Goal: Task Accomplishment & Management: Manage account settings

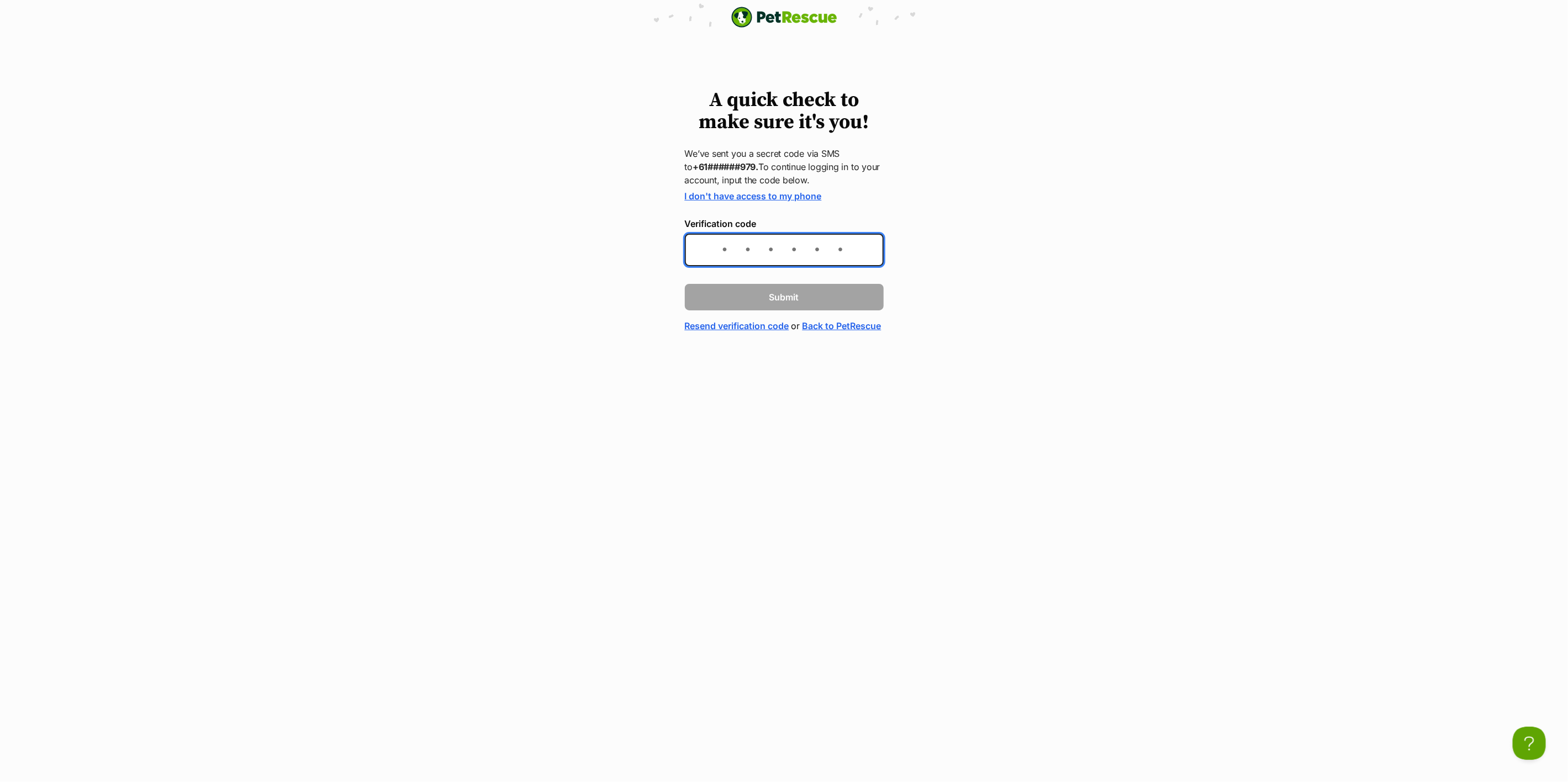
click at [734, 248] on input "Verification code" at bounding box center [784, 250] width 199 height 33
type input "764758"
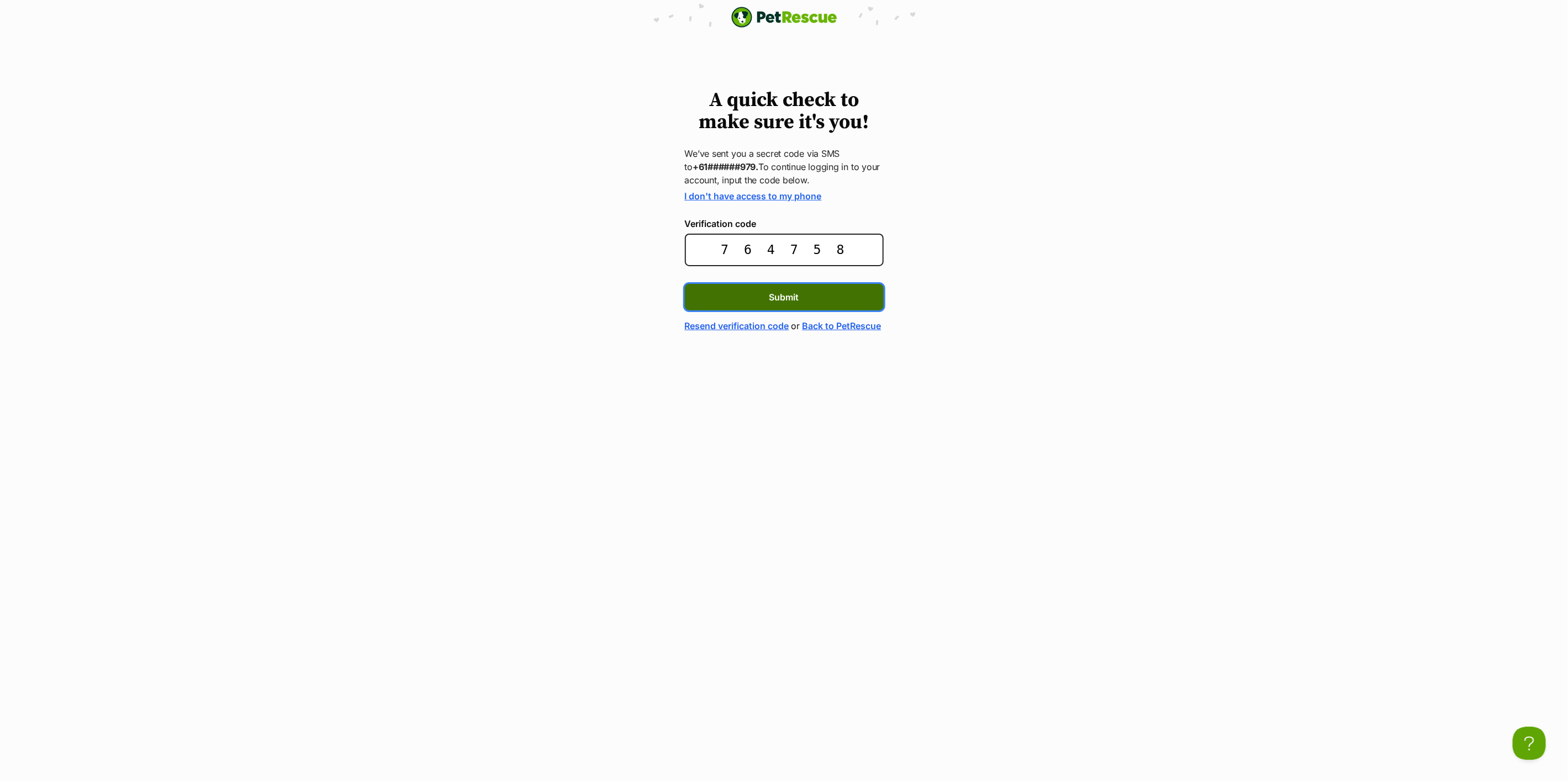
click at [779, 295] on span "Submit" at bounding box center [784, 296] width 30 height 13
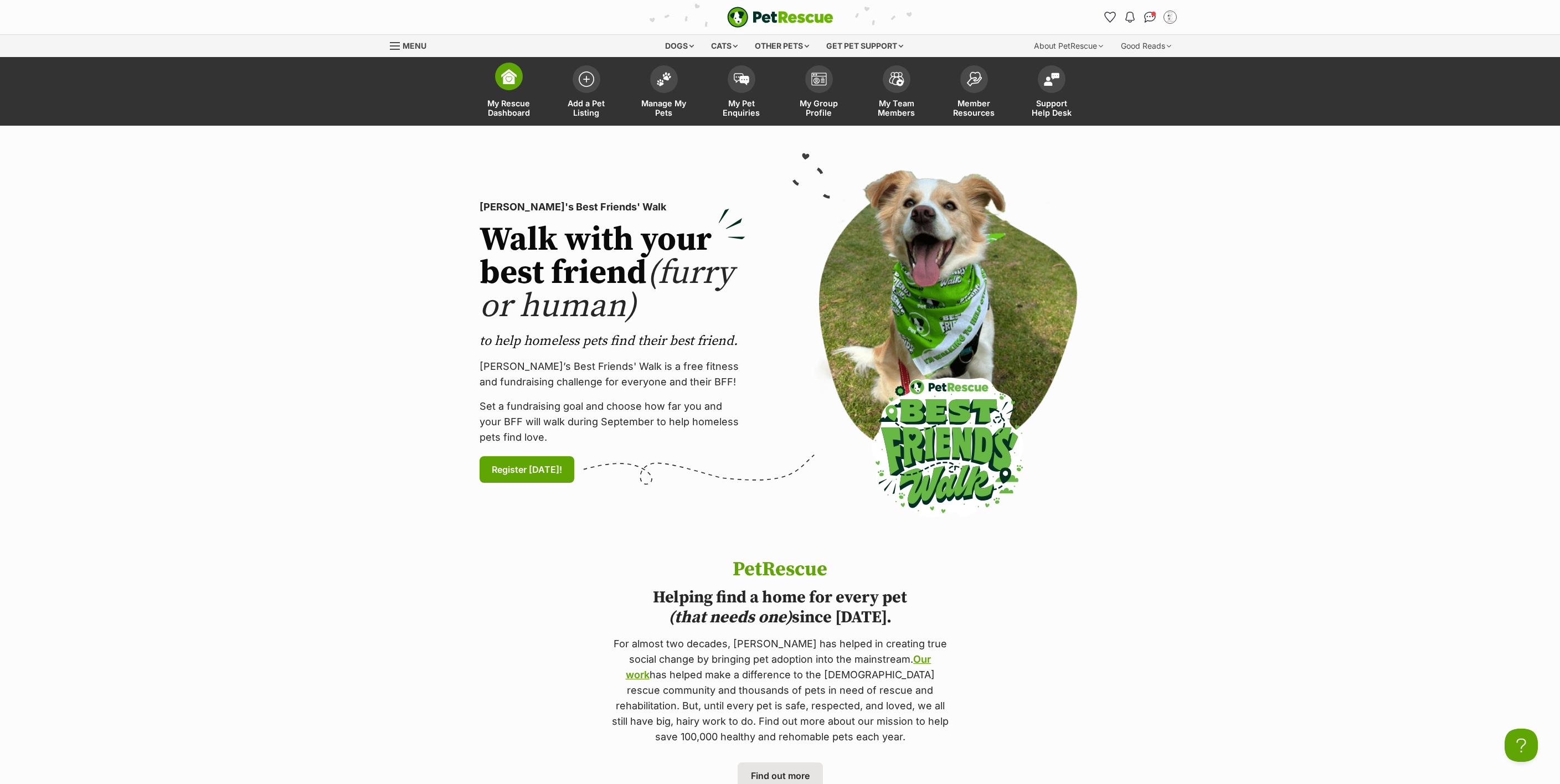
click at [517, 88] on link "My Rescue Dashboard" at bounding box center [509, 93] width 77 height 66
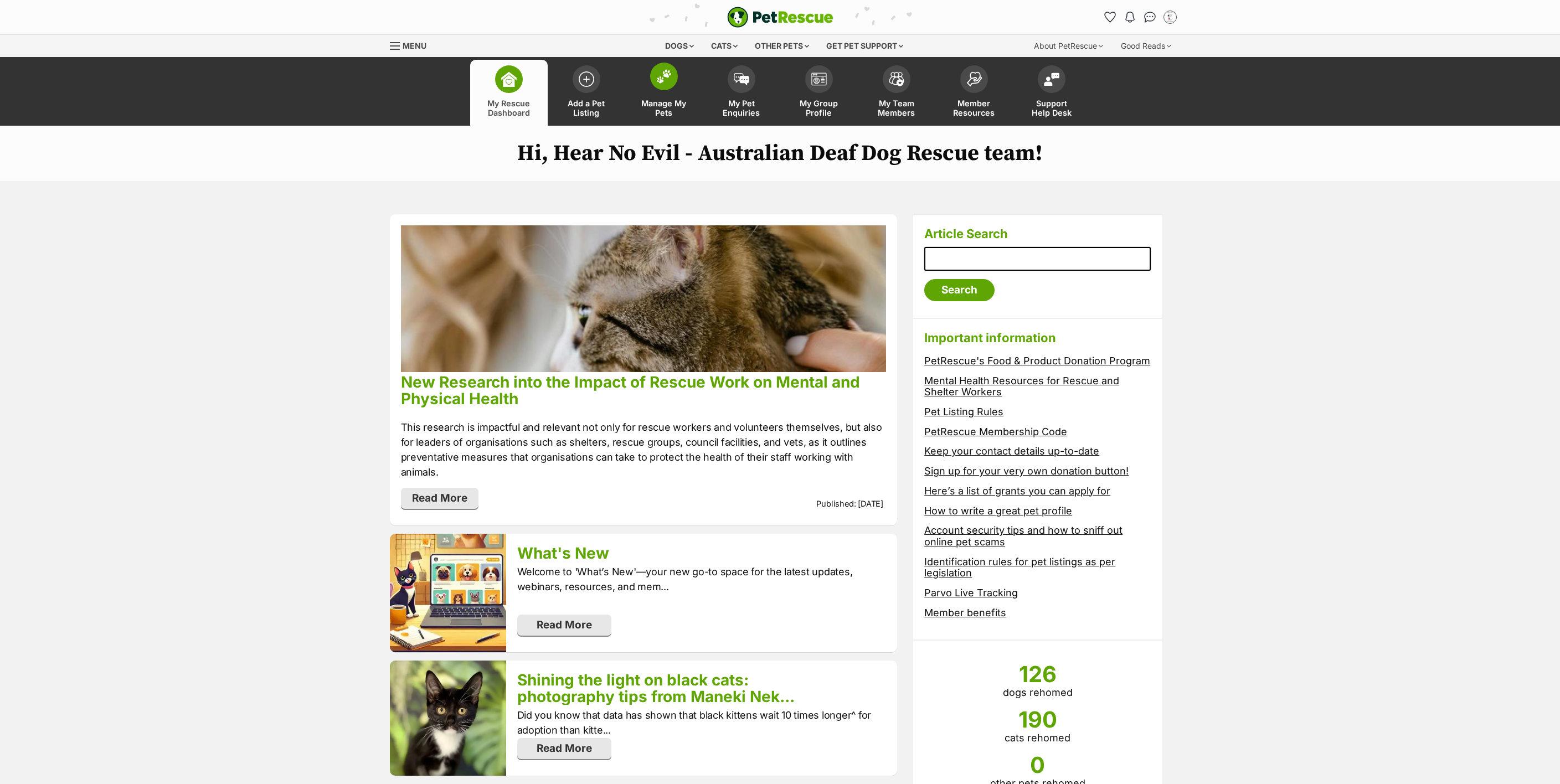
click at [668, 76] on img at bounding box center [664, 76] width 15 height 15
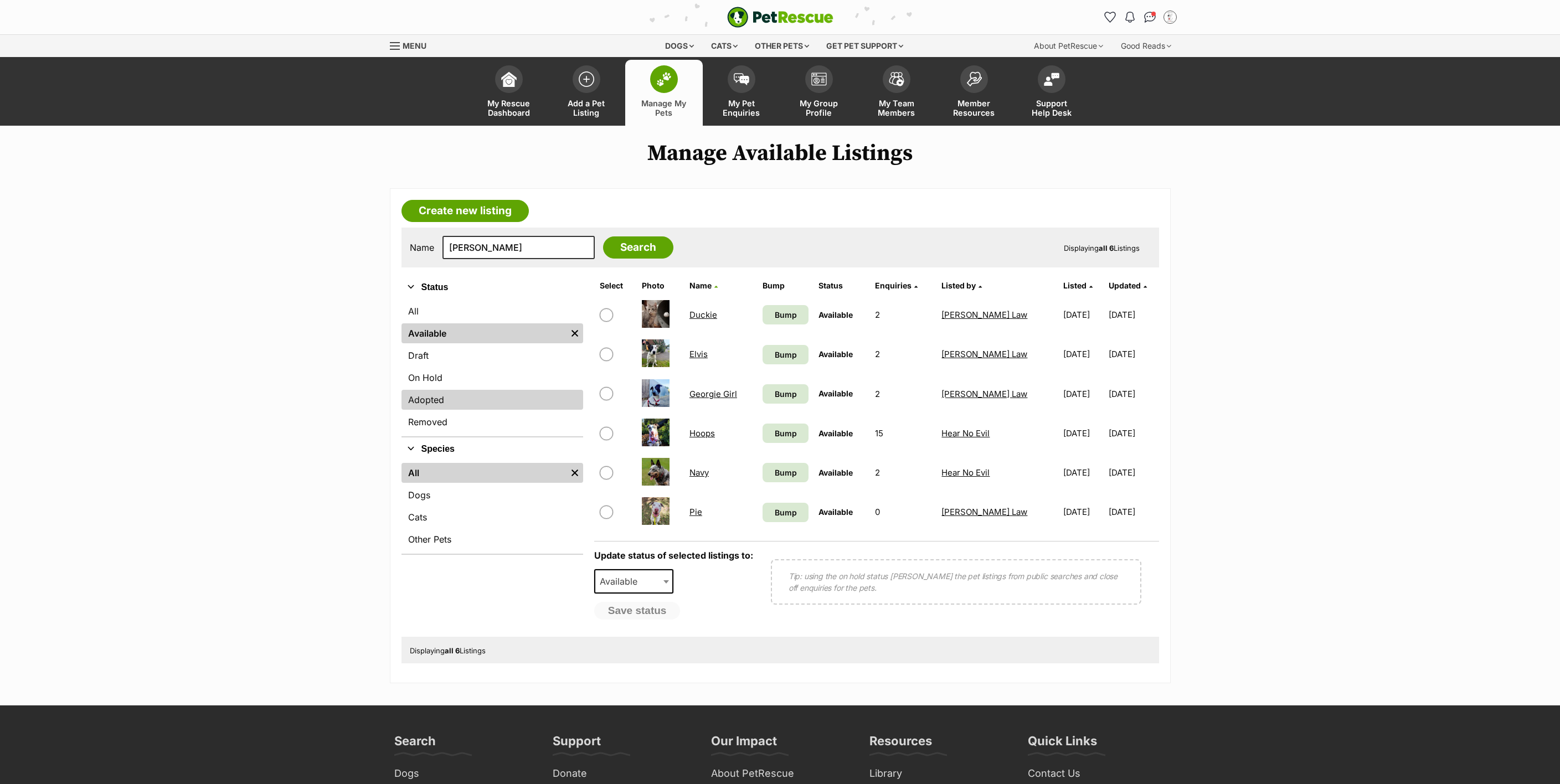
type input "[PERSON_NAME]"
click at [445, 391] on link "Adopted" at bounding box center [491, 399] width 181 height 20
click at [633, 240] on input "Search" at bounding box center [638, 247] width 70 height 22
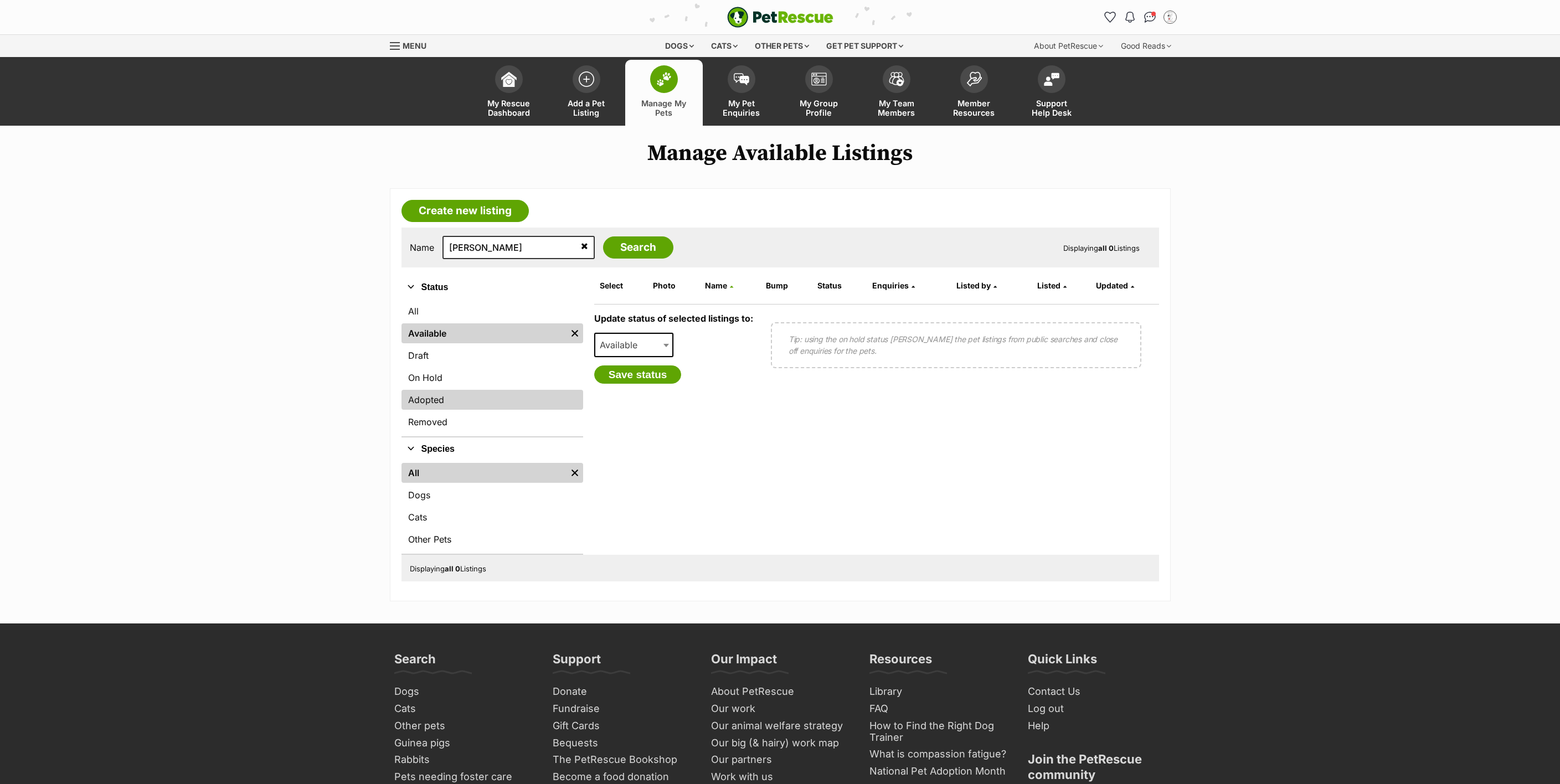
click at [428, 398] on link "Adopted" at bounding box center [491, 399] width 181 height 20
click at [667, 343] on b at bounding box center [666, 345] width 5 height 3
select select "rehomed"
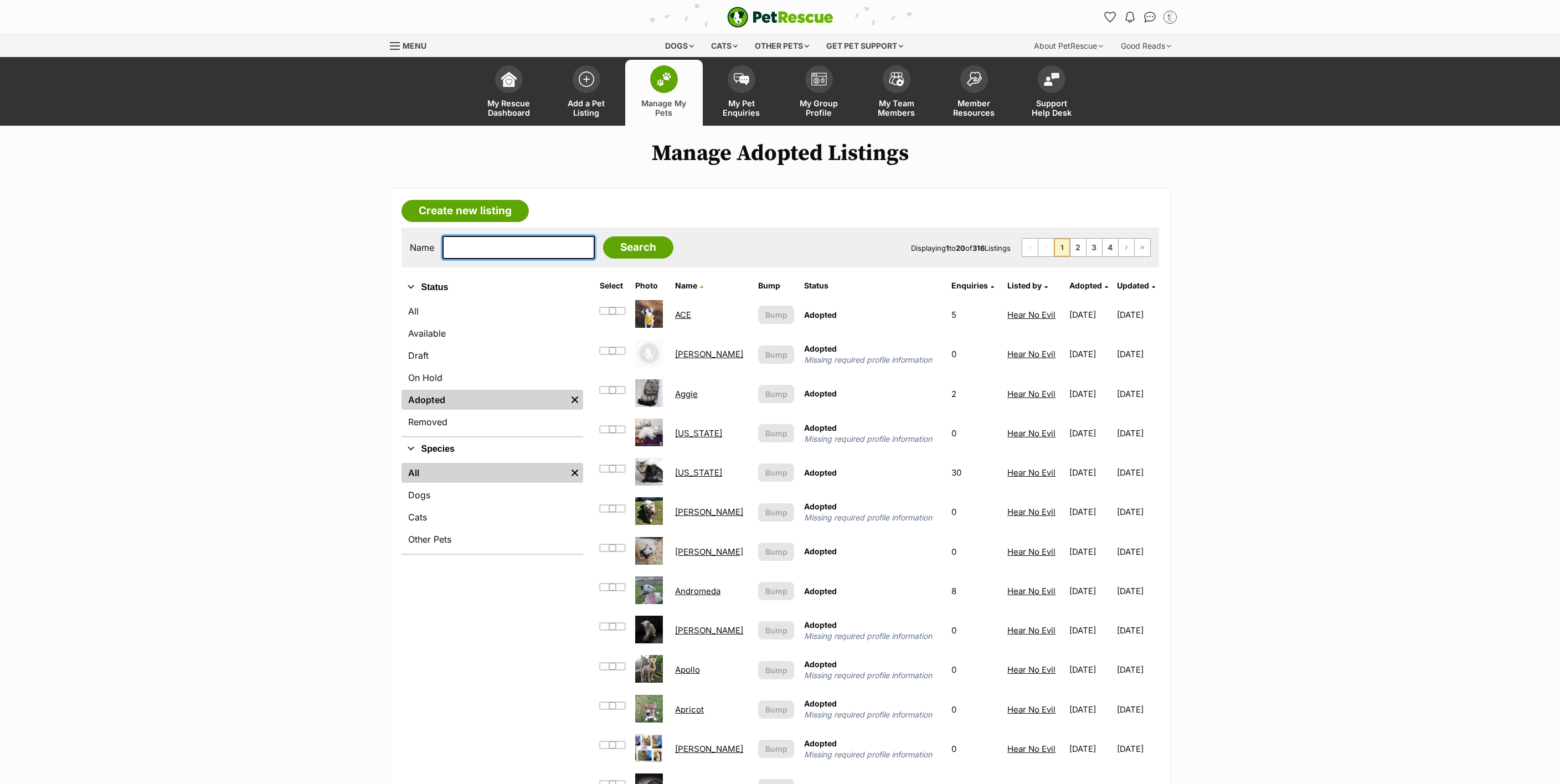
click at [469, 240] on input "text" at bounding box center [518, 247] width 152 height 23
type input "har"
type input "harper"
click at [625, 249] on input "Search" at bounding box center [638, 247] width 70 height 22
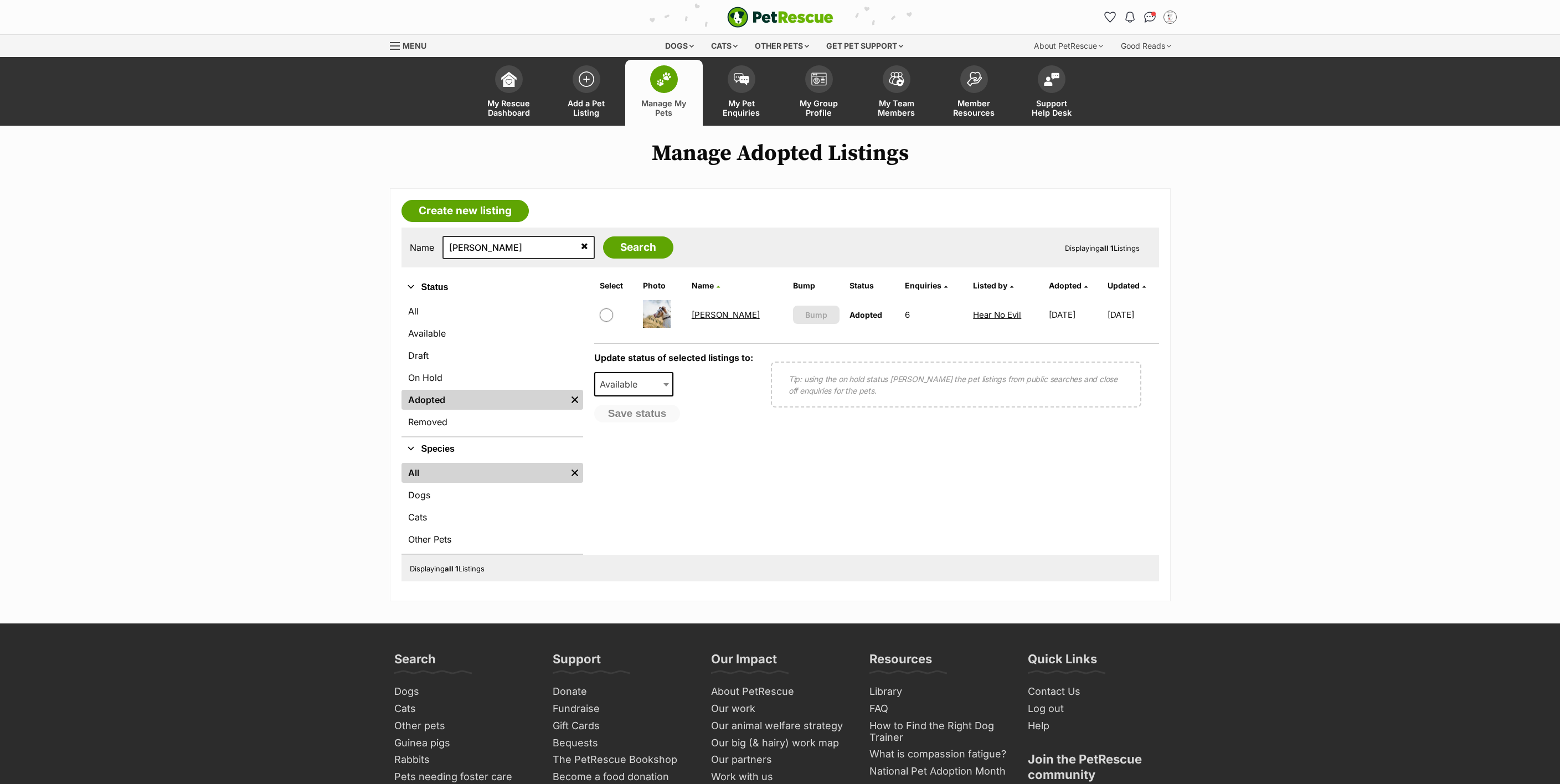
click at [720, 314] on link "Harper" at bounding box center [725, 314] width 68 height 10
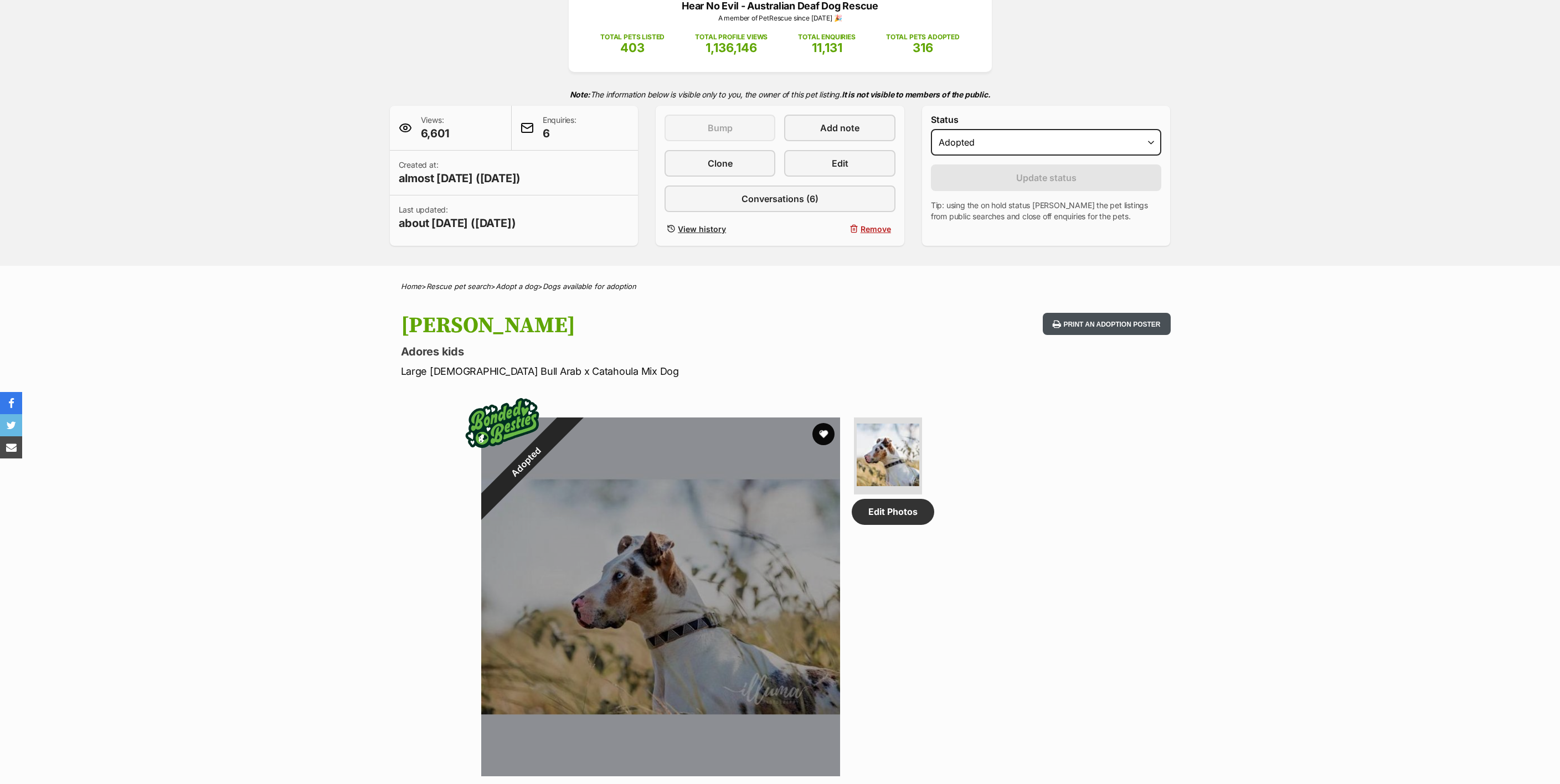
click at [1094, 318] on button "Print an adoption poster" at bounding box center [1106, 324] width 127 height 22
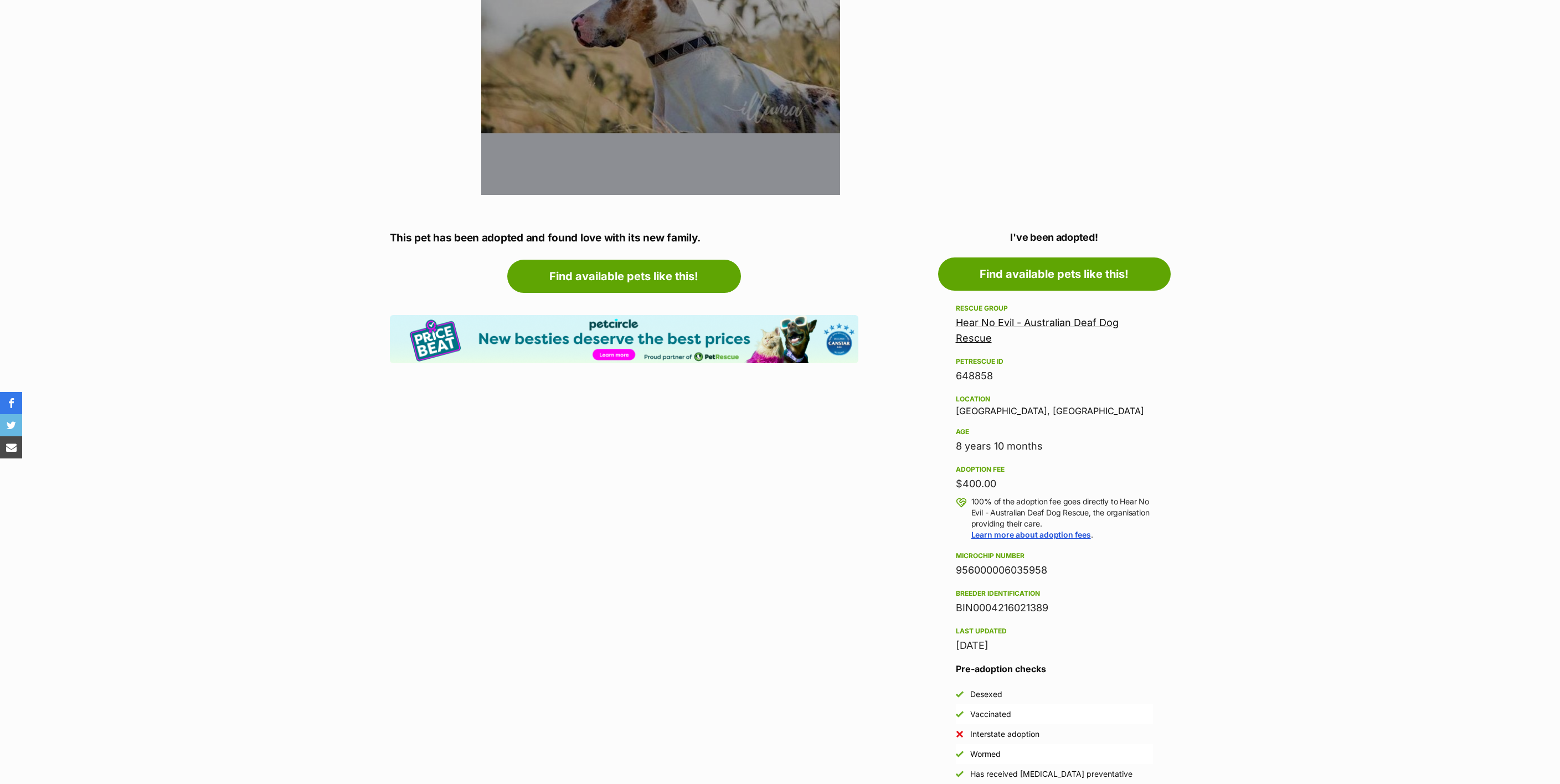
drag, startPoint x: 1049, startPoint y: 571, endPoint x: 956, endPoint y: 570, distance: 93.0
click at [956, 570] on div "956000006035958" at bounding box center [1055, 570] width 198 height 15
copy div "956000006035958"
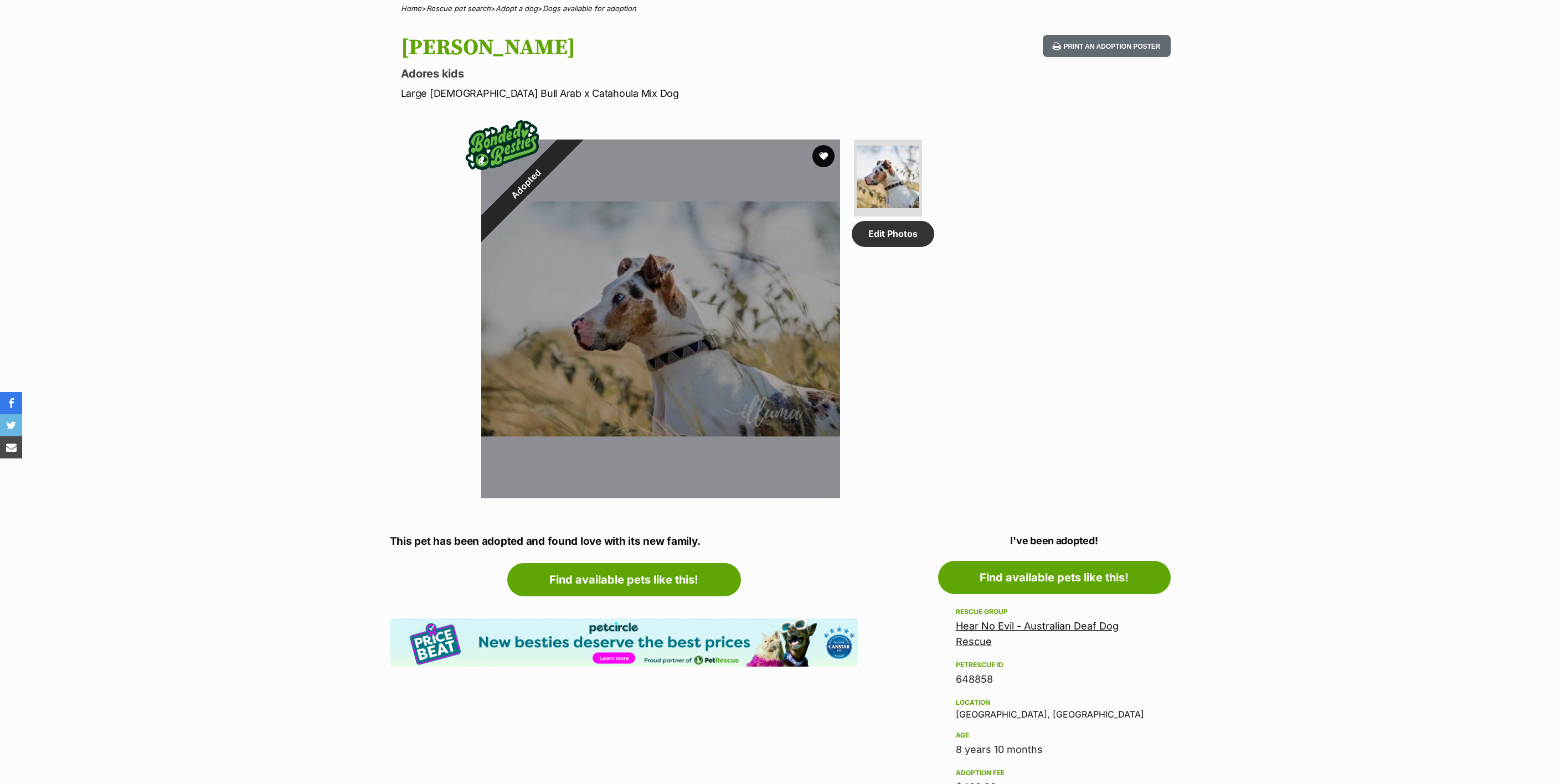
scroll to position [416, 0]
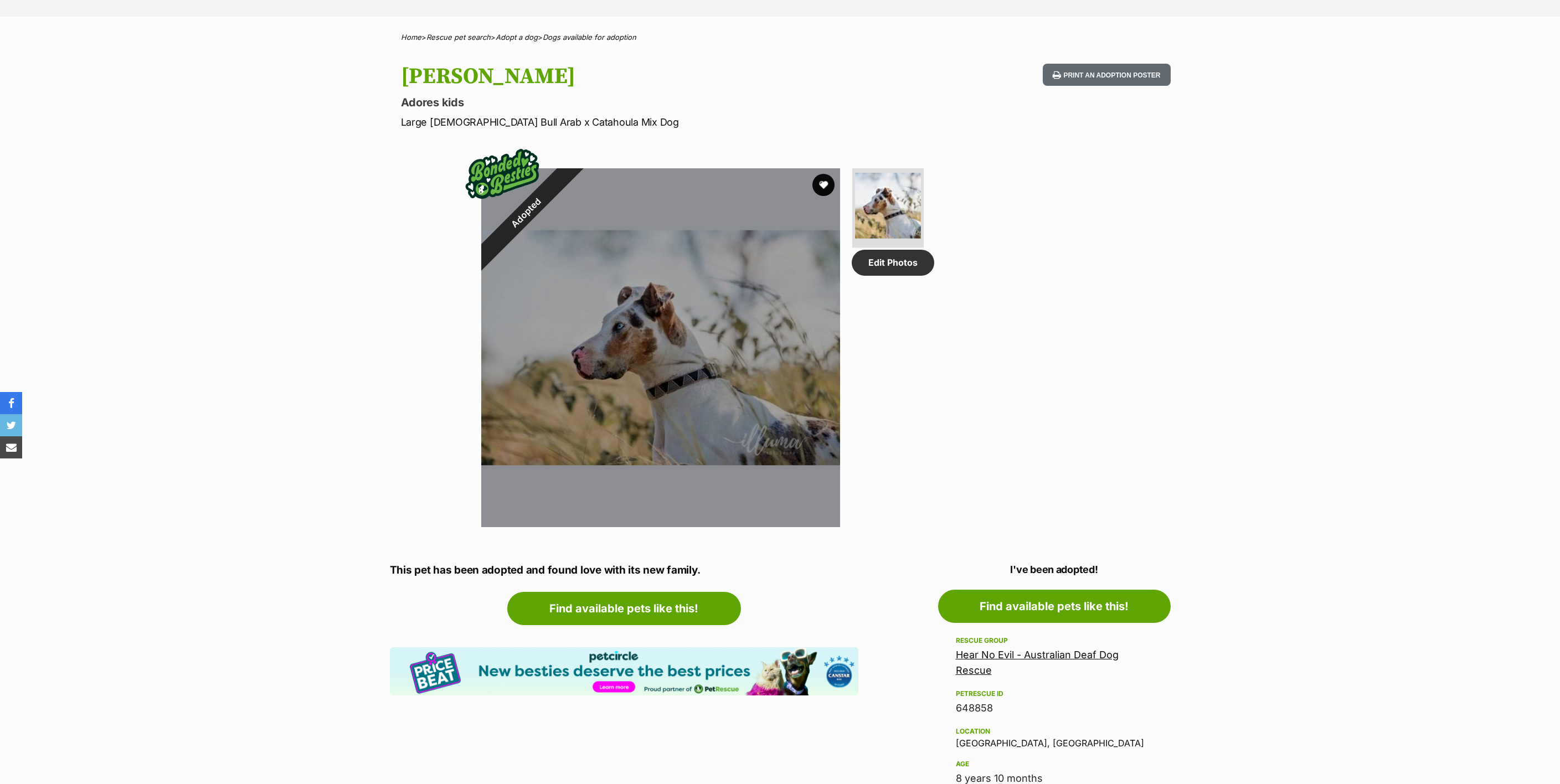
click at [877, 207] on img at bounding box center [888, 205] width 66 height 66
click at [625, 307] on div at bounding box center [661, 348] width 359 height 359
click at [911, 210] on img at bounding box center [888, 205] width 66 height 66
click at [910, 210] on img at bounding box center [888, 205] width 66 height 66
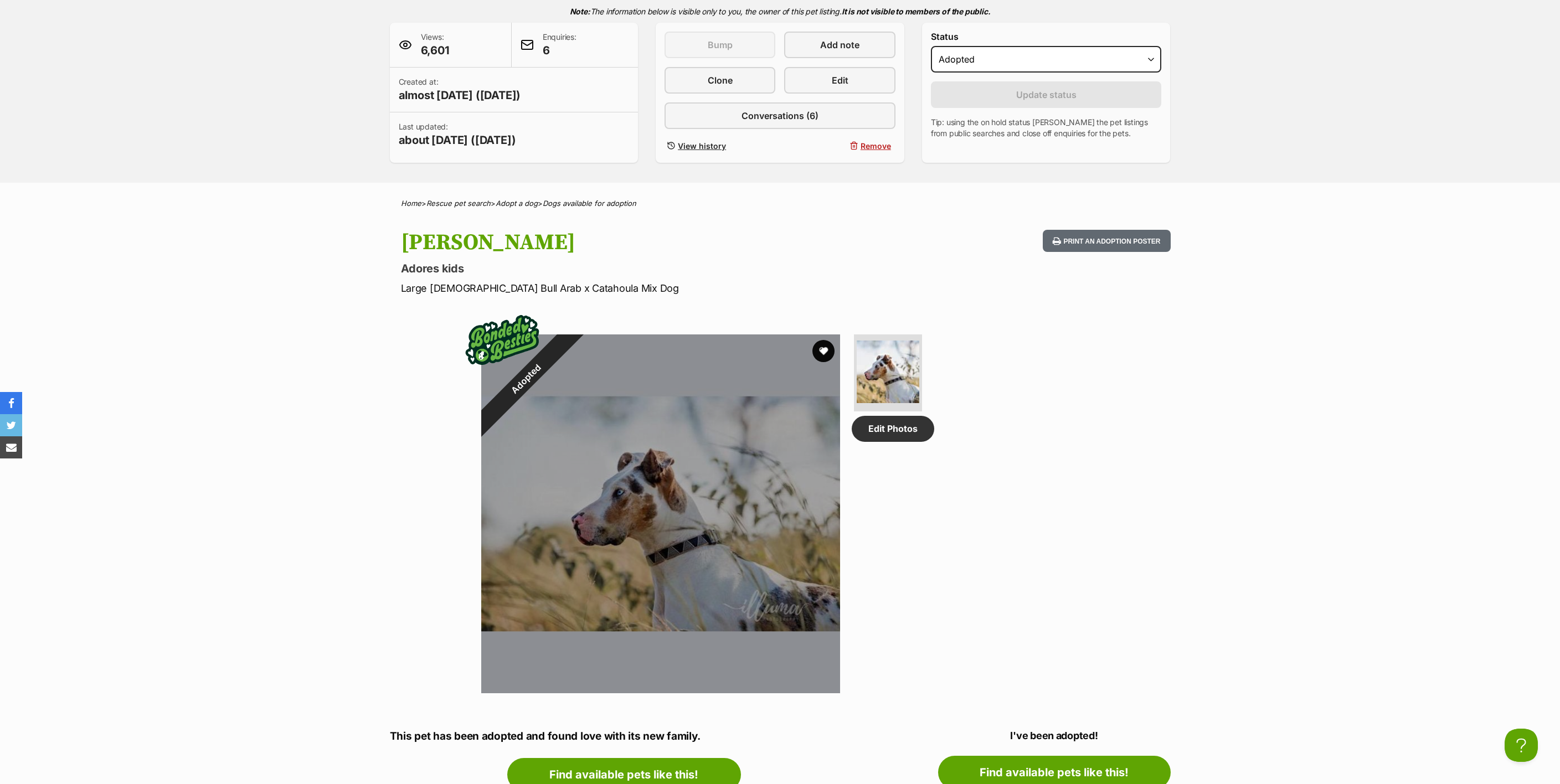
scroll to position [332, 0]
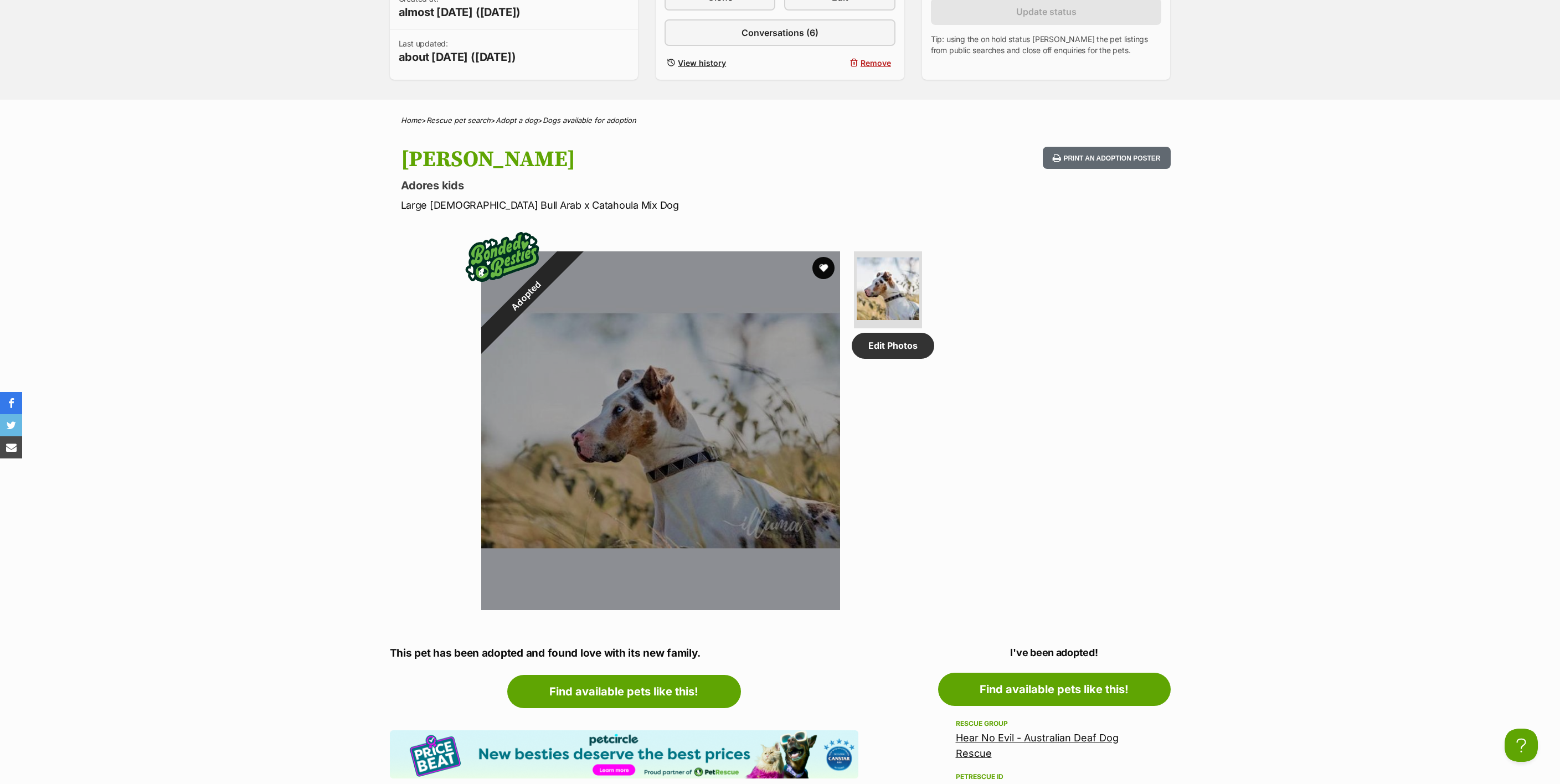
click at [1079, 459] on section "Adopted 1 of 1 images Next Prev 1 Edit Photos" at bounding box center [780, 422] width 631 height 375
click at [893, 278] on img at bounding box center [888, 289] width 66 height 66
click at [894, 358] on link "Edit Photos" at bounding box center [893, 346] width 82 height 26
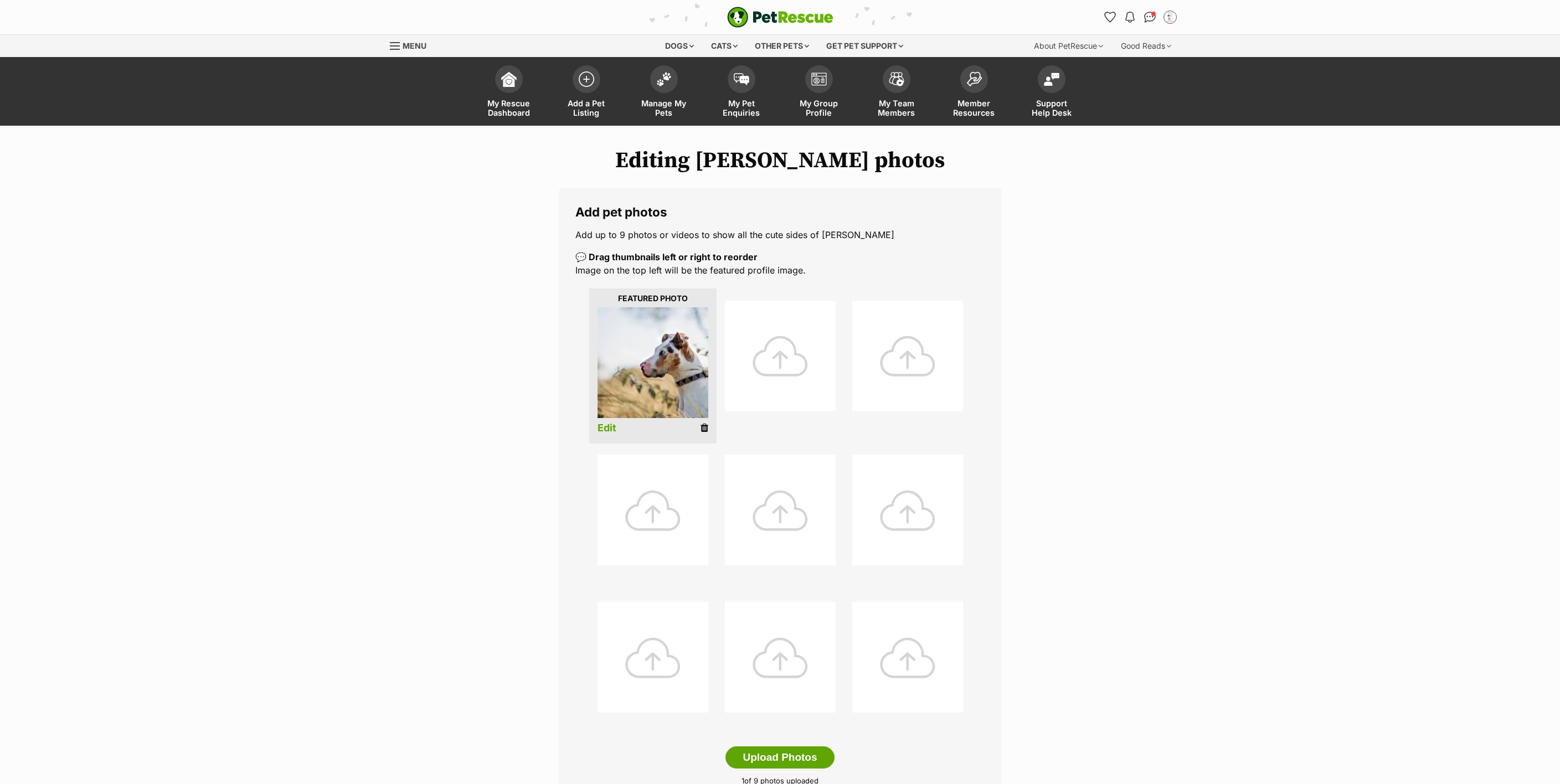
click at [661, 366] on img at bounding box center [653, 362] width 111 height 111
click at [608, 427] on link "Edit" at bounding box center [607, 428] width 19 height 12
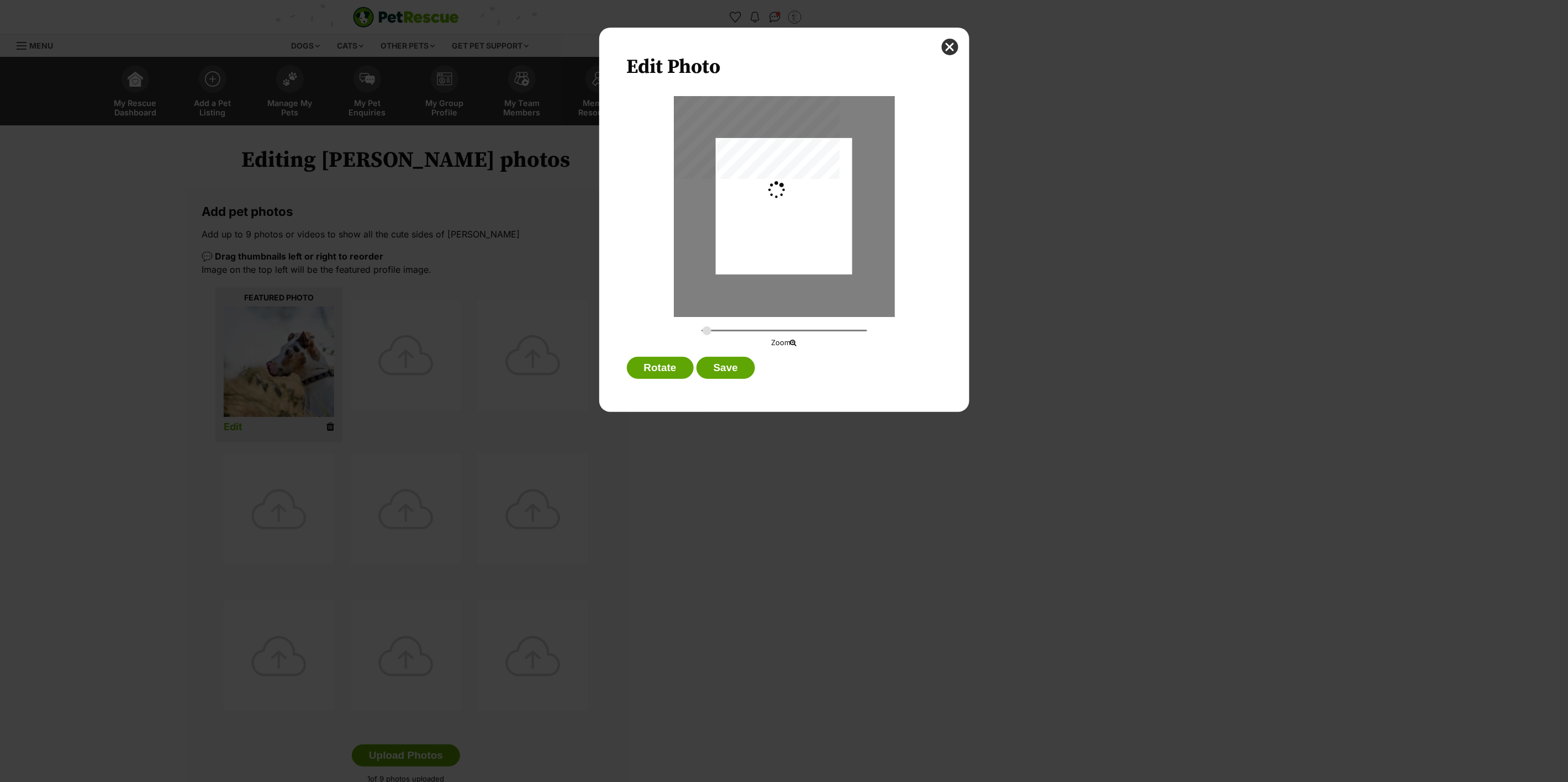
type input "0.5072"
click at [727, 372] on button "Save" at bounding box center [725, 368] width 58 height 22
